Goal: Information Seeking & Learning: Learn about a topic

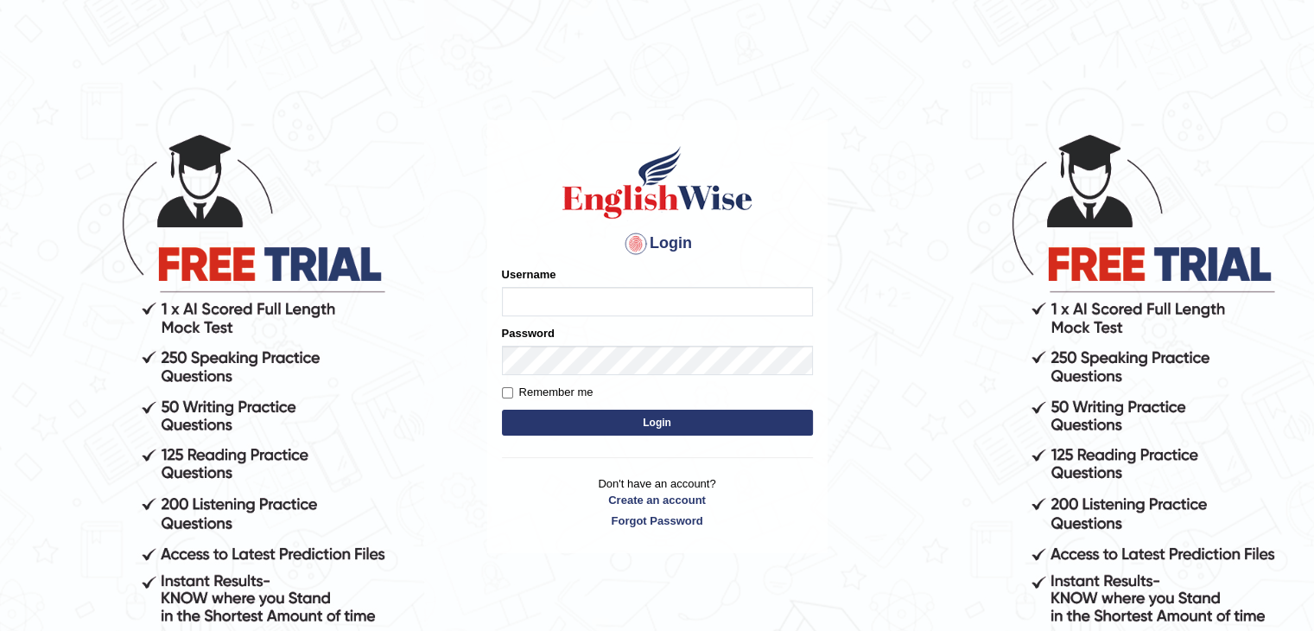
type input "[PERSON_NAME]"
click at [650, 429] on button "Login" at bounding box center [657, 422] width 311 height 26
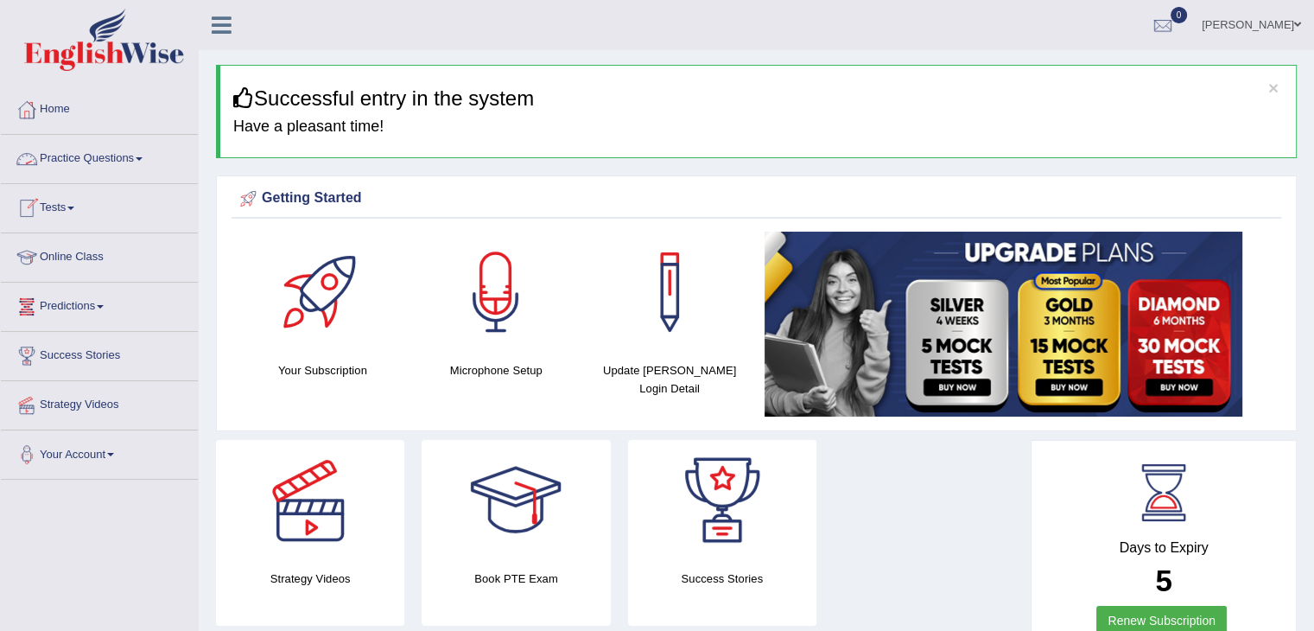
click at [143, 158] on span at bounding box center [139, 158] width 7 height 3
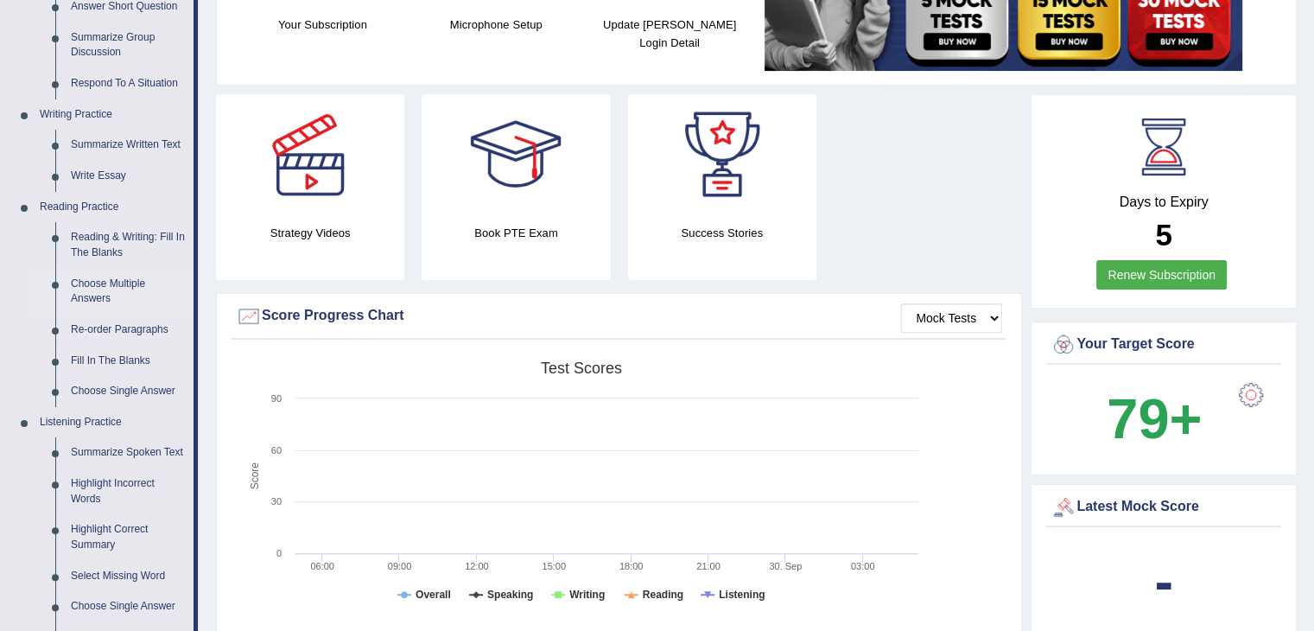
scroll to position [432, 0]
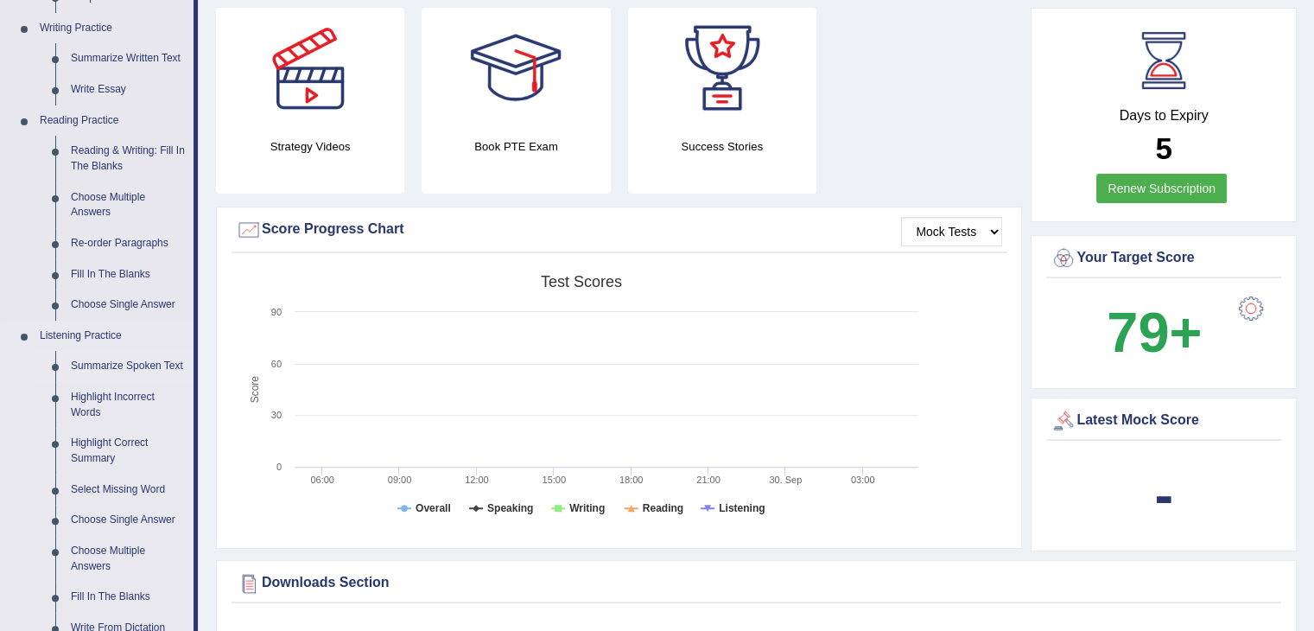
click at [149, 364] on link "Summarize Spoken Text" at bounding box center [128, 366] width 130 height 31
